Goal: Use online tool/utility: Use online tool/utility

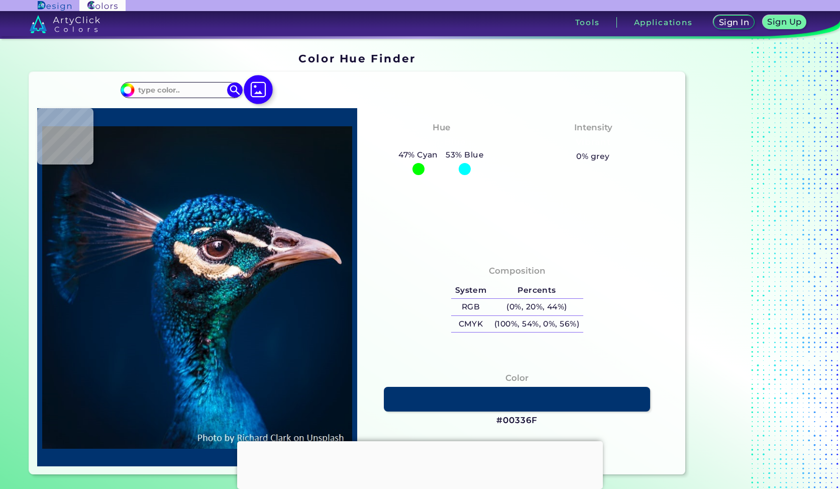
click at [262, 90] on img at bounding box center [258, 89] width 29 height 29
click at [0, 0] on input "file" at bounding box center [0, 0] width 0 height 0
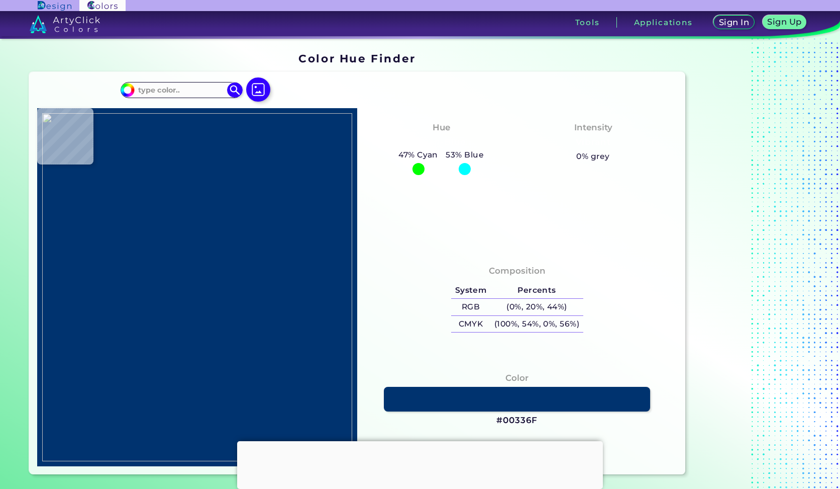
type input "#ffffff"
type input "#FFFFFF"
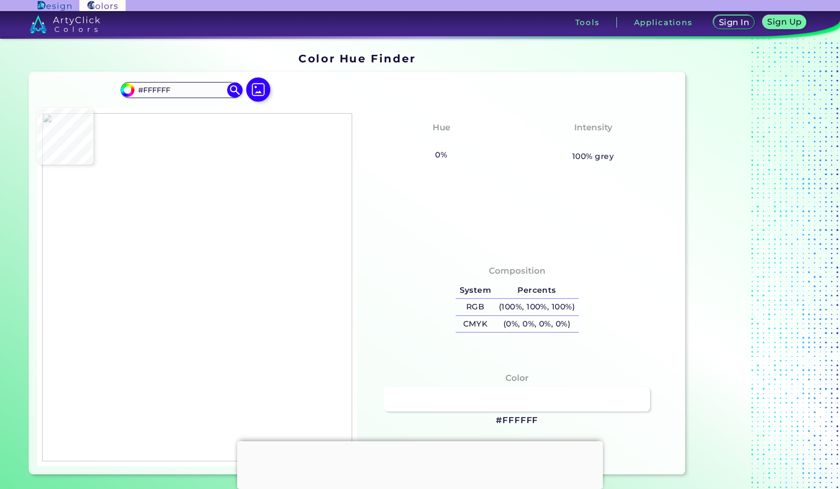
type input "#96979c"
type input "#96979C"
type input "#94969b"
type input "#94969B"
type input "#96979c"
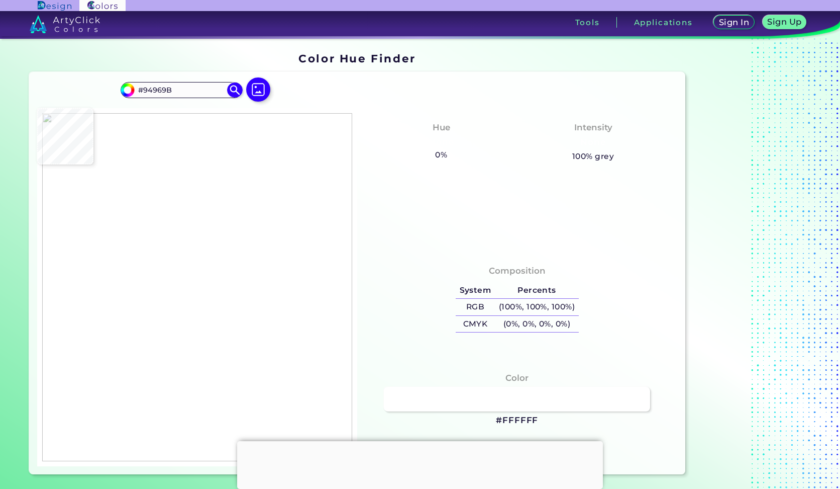
type input "#96979C"
type input "#95969b"
type input "#95969B"
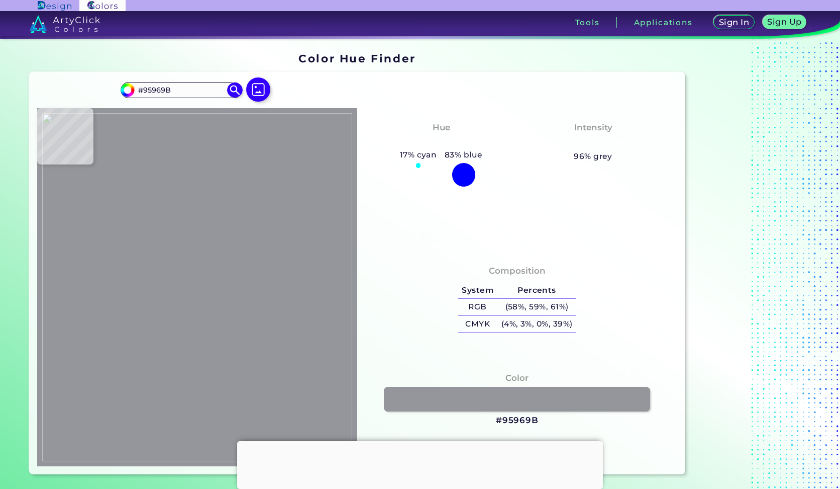
click at [320, 255] on img at bounding box center [197, 287] width 310 height 348
type input "#94969b"
type input "#94969B"
type input "#95969b"
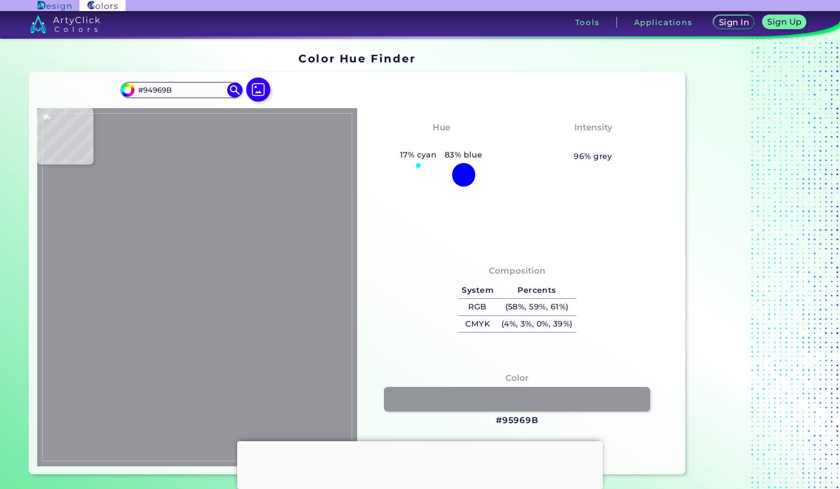
type input "#95969B"
type input "#96979c"
type input "#96979C"
type input "#95969c"
type input "#95969C"
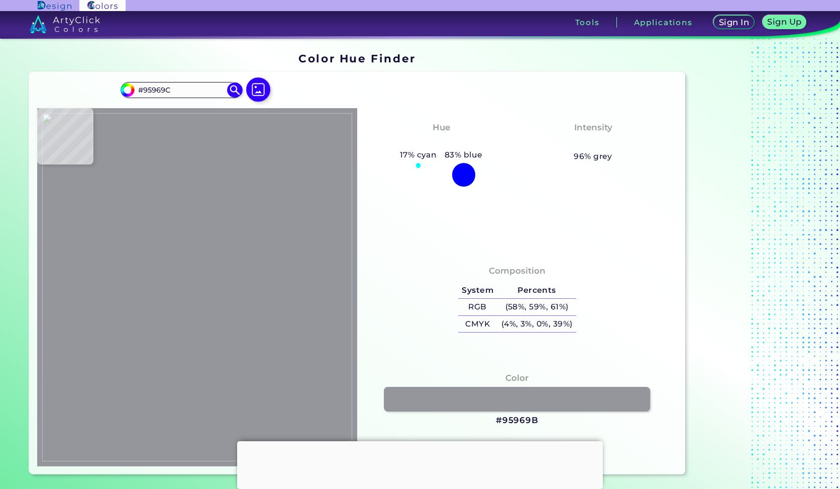
type input "#95969b"
type input "#95969B"
type input "#fee7a3"
type input "#FEE7A3"
type input "#ffffff"
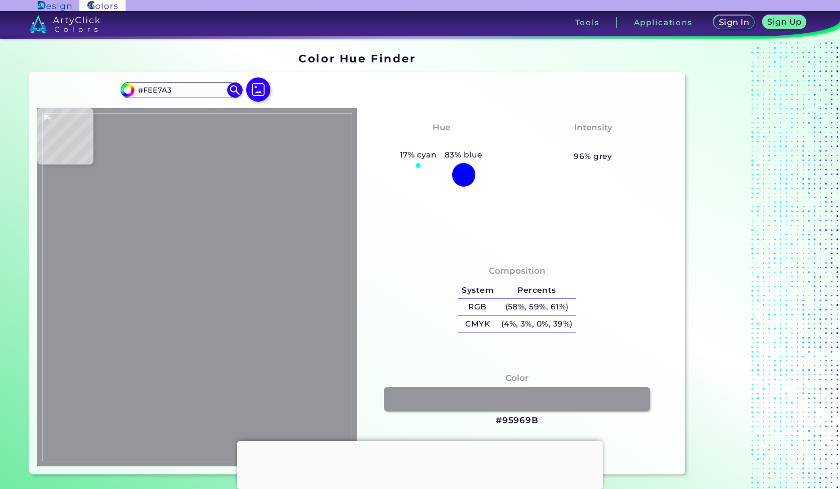
type input "#FFFFFF"
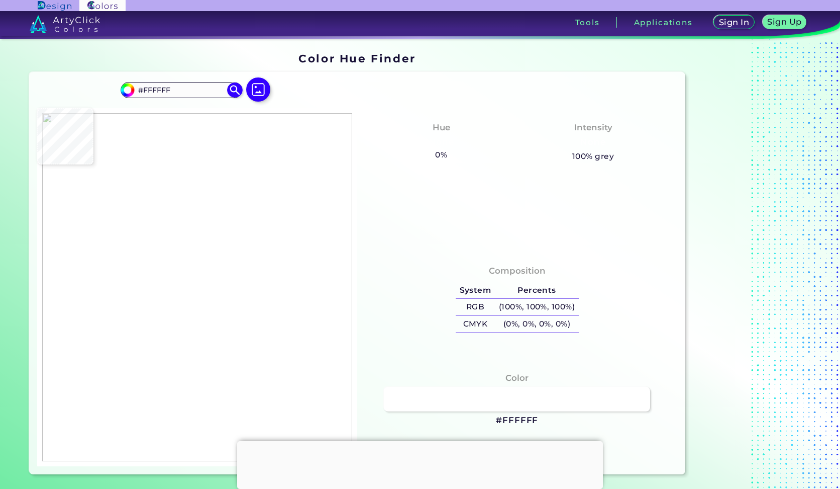
type input "#65594f"
type input "#65594F"
type input "#857160"
type input "#a4534f"
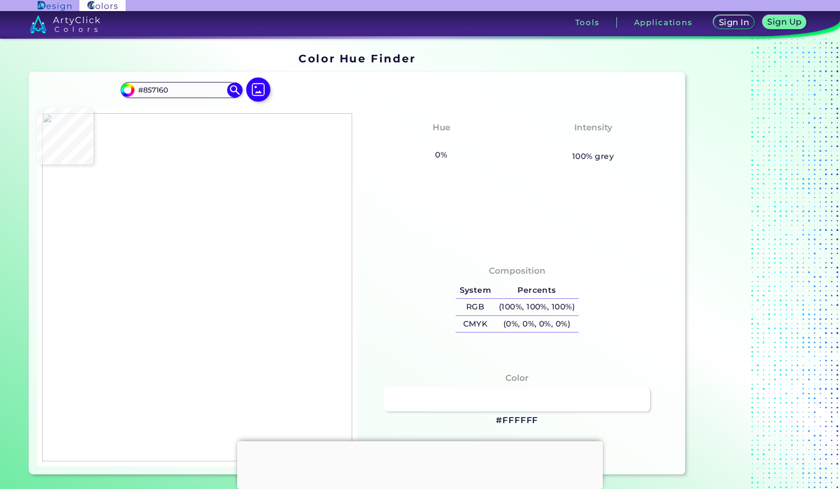
type input "#A4534F"
type input "#fee7a3"
type input "#FEE7A3"
type input "#95969b"
type input "#95969B"
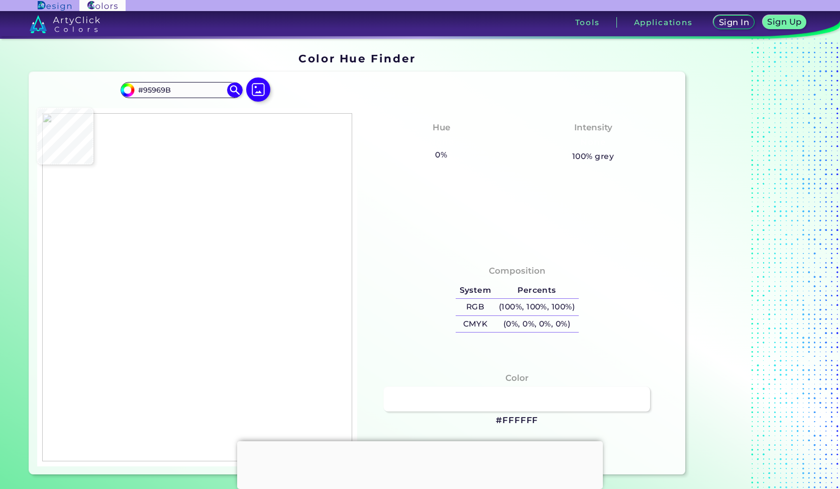
type input "#96979c"
type input "#96979C"
type input "#95969b"
type input "#95969B"
type input "#ffffff"
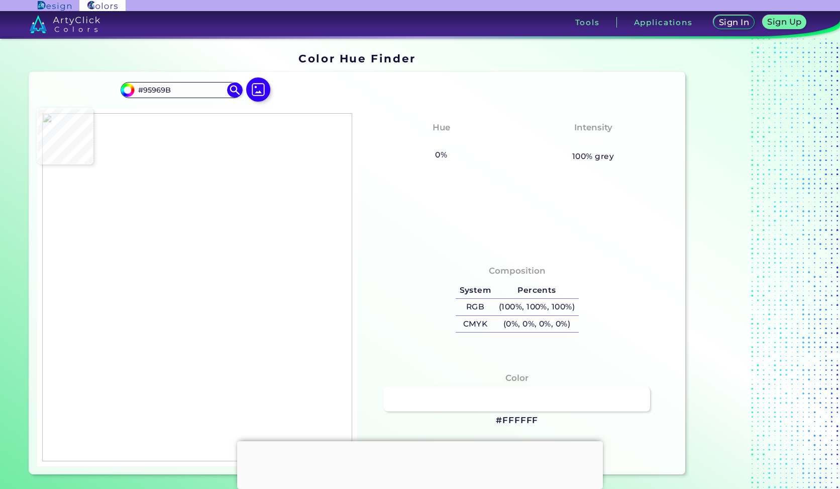
type input "#FFFFFF"
type input "#95969c"
type input "#95969C"
type input "#95969b"
type input "#95969B"
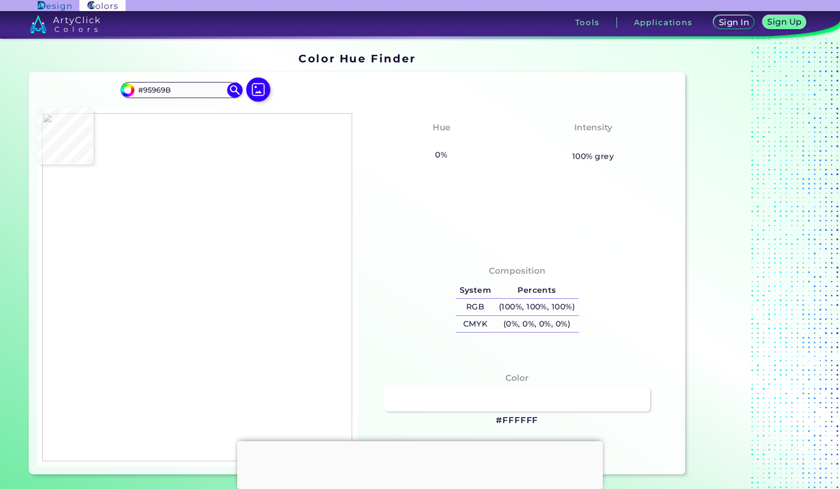
type input "#94959b"
type input "#94959B"
type input "#95969c"
type input "#95969C"
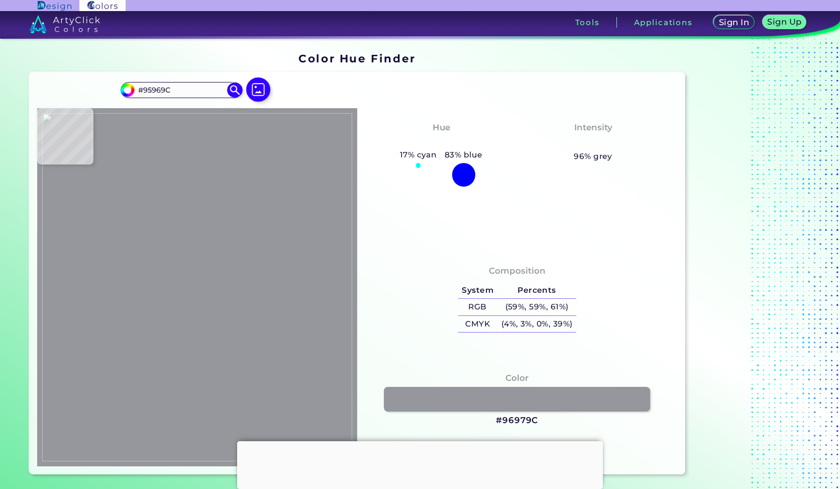
type input "#96979c"
type input "#96979C"
click at [312, 253] on img at bounding box center [197, 287] width 310 height 348
